Goal: Task Accomplishment & Management: Manage account settings

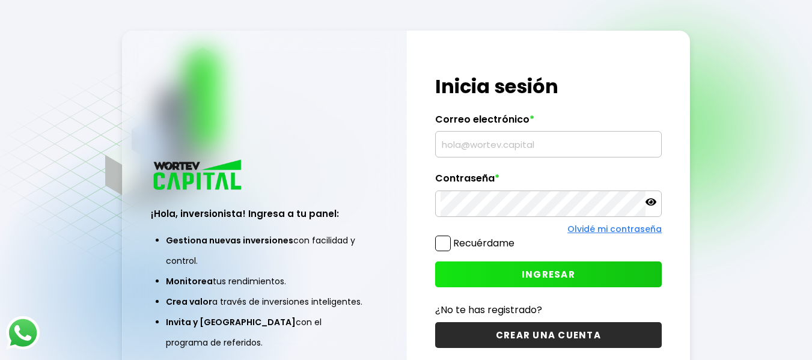
type input "[EMAIL_ADDRESS][DOMAIN_NAME]"
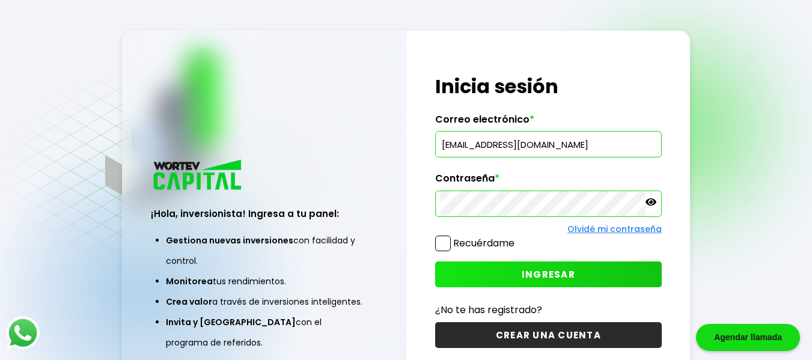
click at [447, 246] on span at bounding box center [443, 244] width 16 height 16
click at [517, 237] on input "Recuérdame" at bounding box center [517, 237] width 0 height 0
click at [447, 243] on span at bounding box center [443, 244] width 16 height 16
click at [517, 237] on input "Recuérdame" at bounding box center [517, 237] width 0 height 0
click at [516, 279] on button "INGRESAR" at bounding box center [548, 274] width 227 height 26
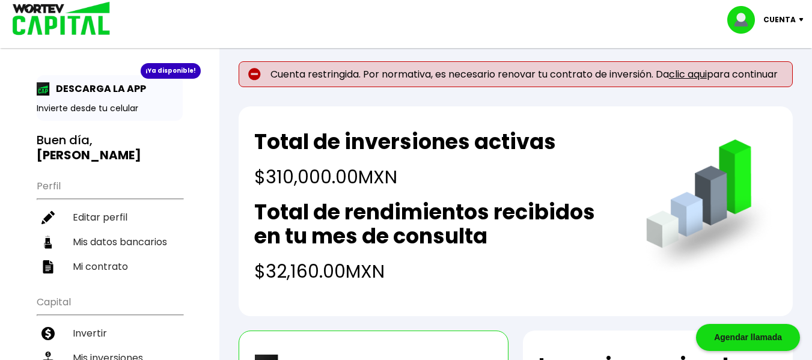
scroll to position [11, 0]
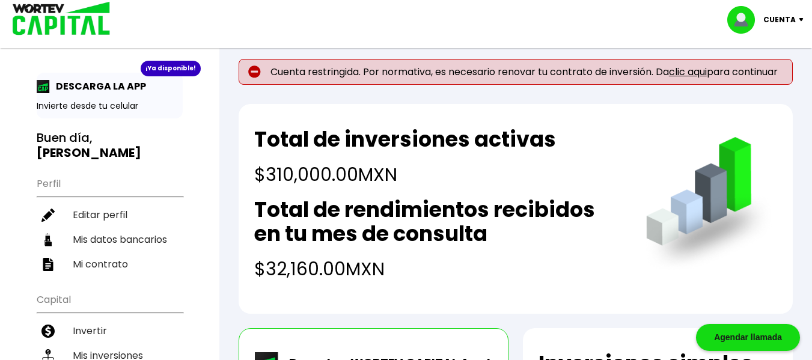
click at [701, 76] on link "clic aqui" at bounding box center [688, 72] width 38 height 14
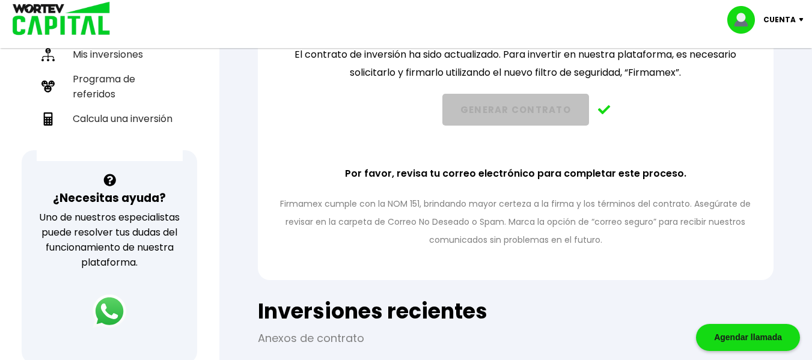
scroll to position [314, 0]
